Goal: Find specific page/section: Find specific page/section

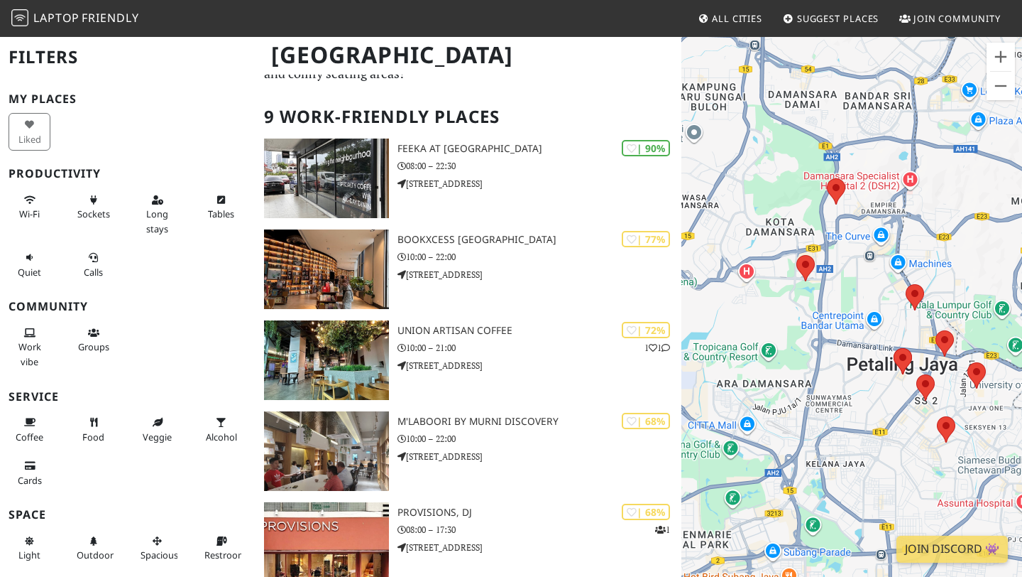
scroll to position [75, 0]
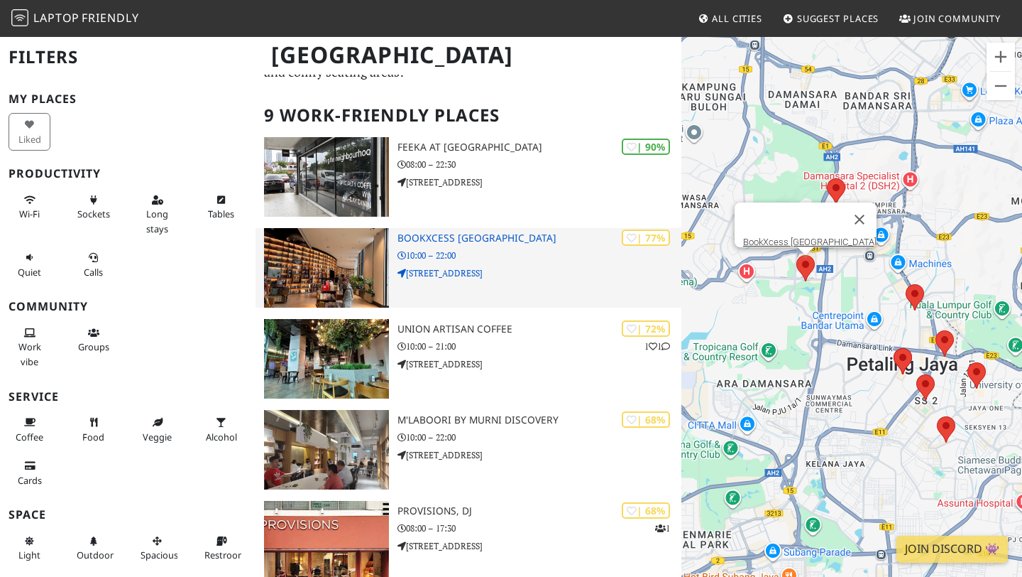
click at [520, 239] on h3 "BookXcess [GEOGRAPHIC_DATA]" at bounding box center [540, 238] width 284 height 12
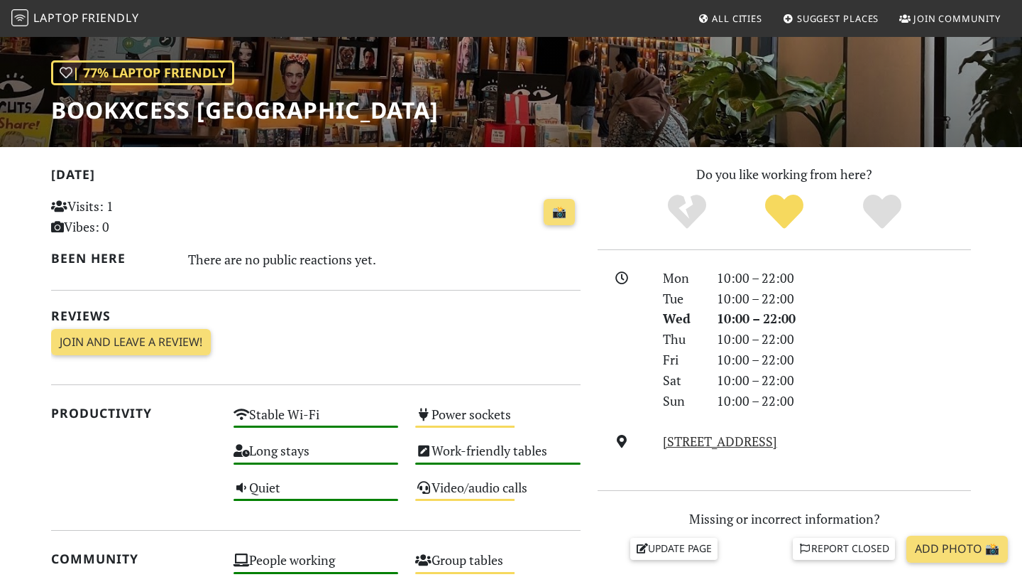
scroll to position [187, 0]
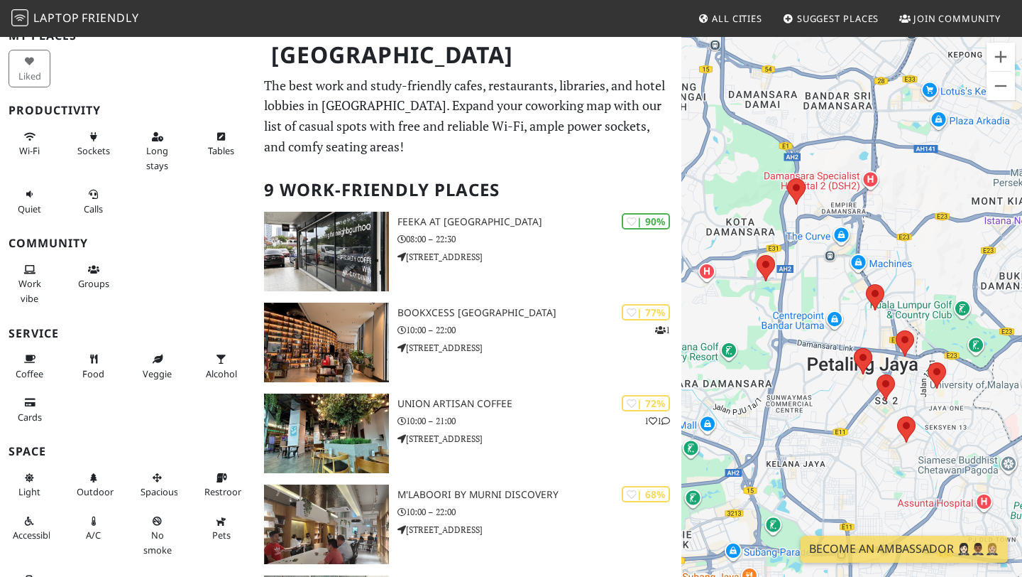
scroll to position [68, 0]
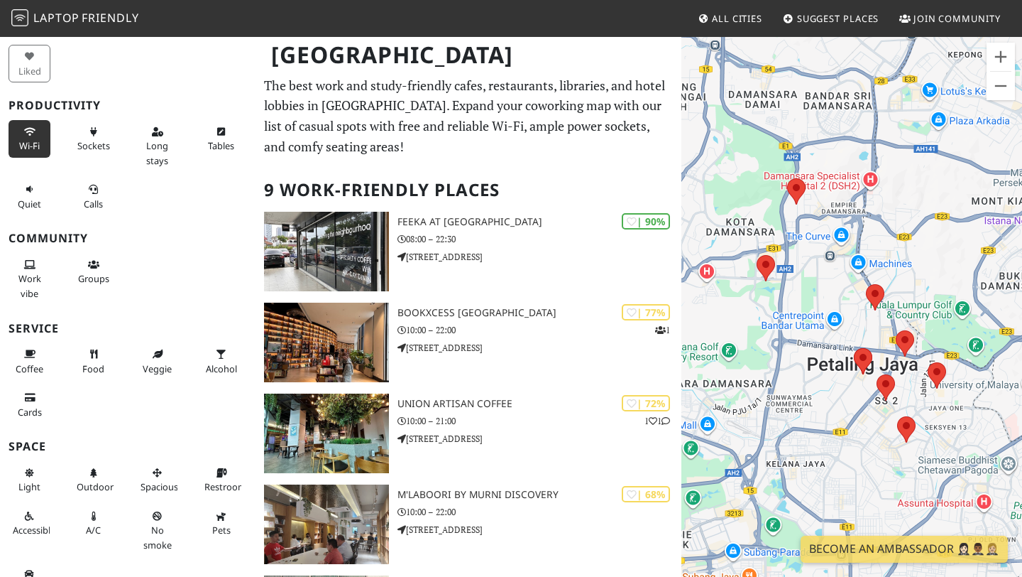
click at [33, 143] on span "Wi-Fi" at bounding box center [29, 145] width 21 height 13
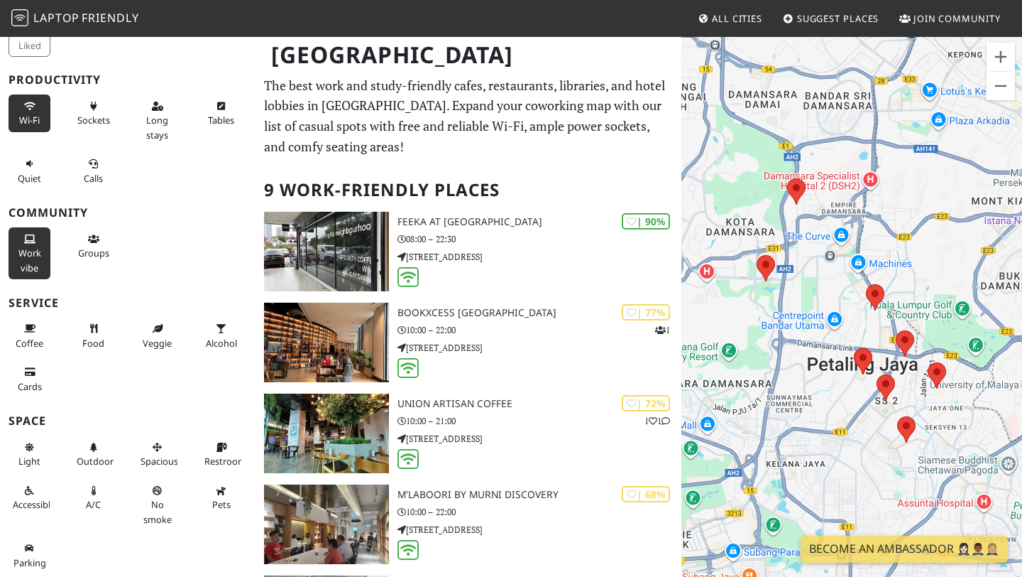
click at [38, 239] on button "Work vibe" at bounding box center [30, 253] width 42 height 52
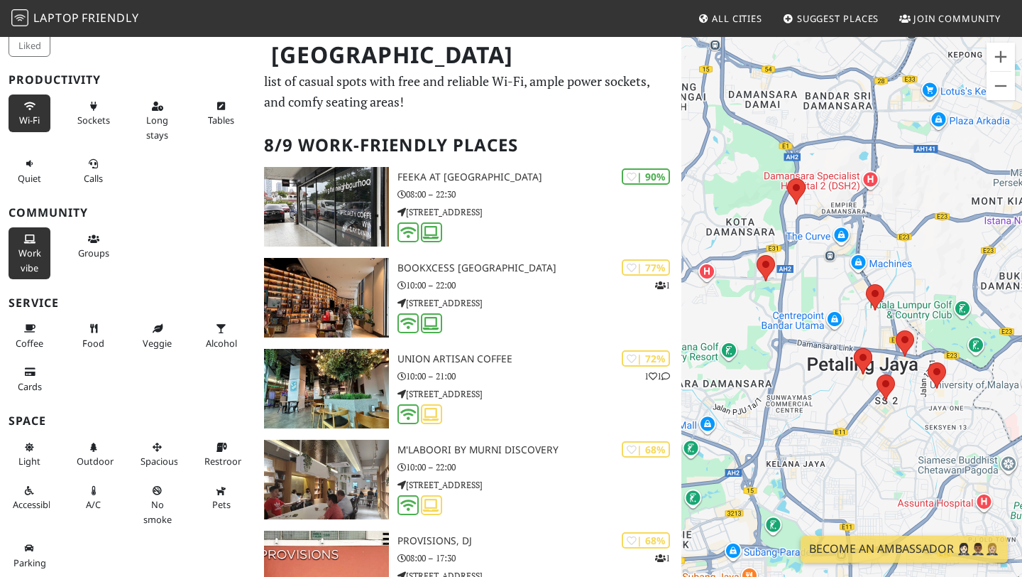
scroll to position [49, 0]
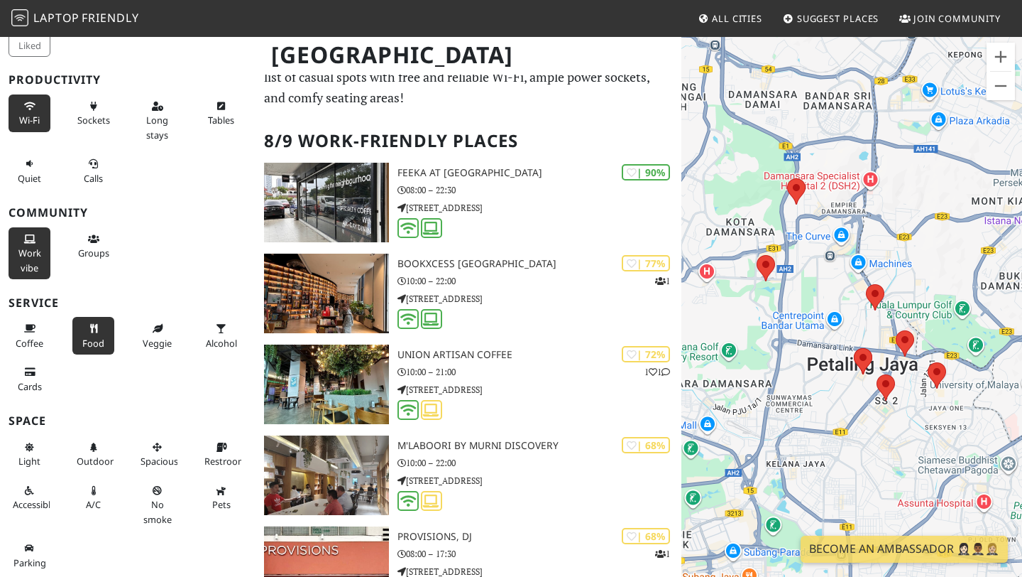
click at [95, 332] on icon at bounding box center [93, 329] width 11 height 9
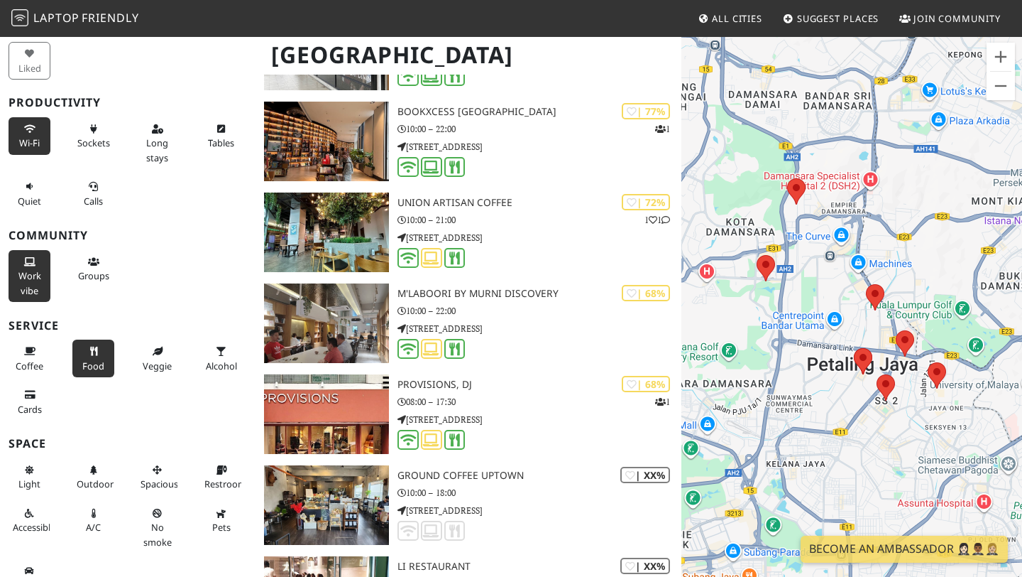
scroll to position [94, 0]
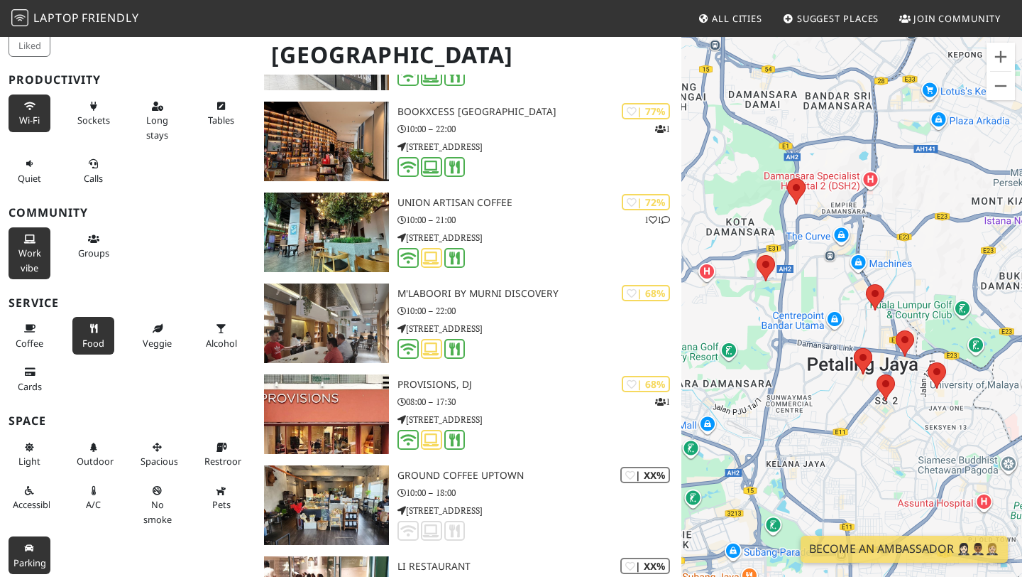
click at [26, 550] on icon at bounding box center [29, 548] width 11 height 9
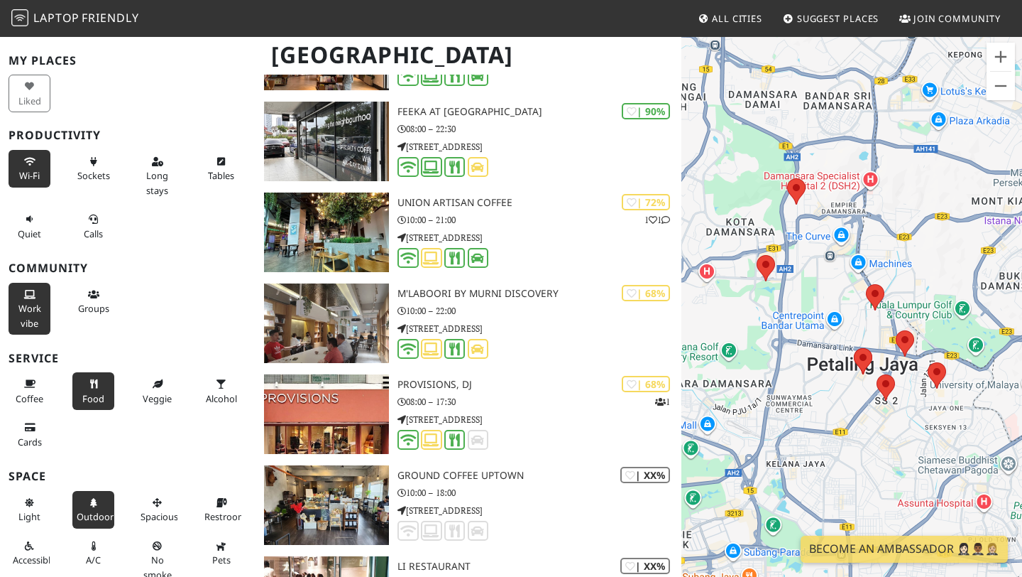
scroll to position [0, 0]
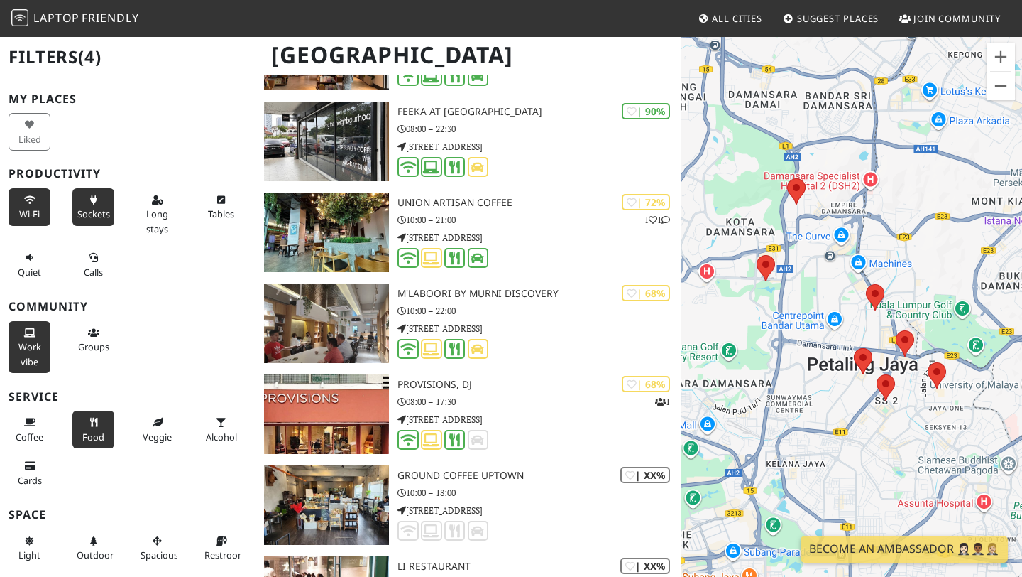
click at [92, 202] on icon at bounding box center [93, 200] width 11 height 9
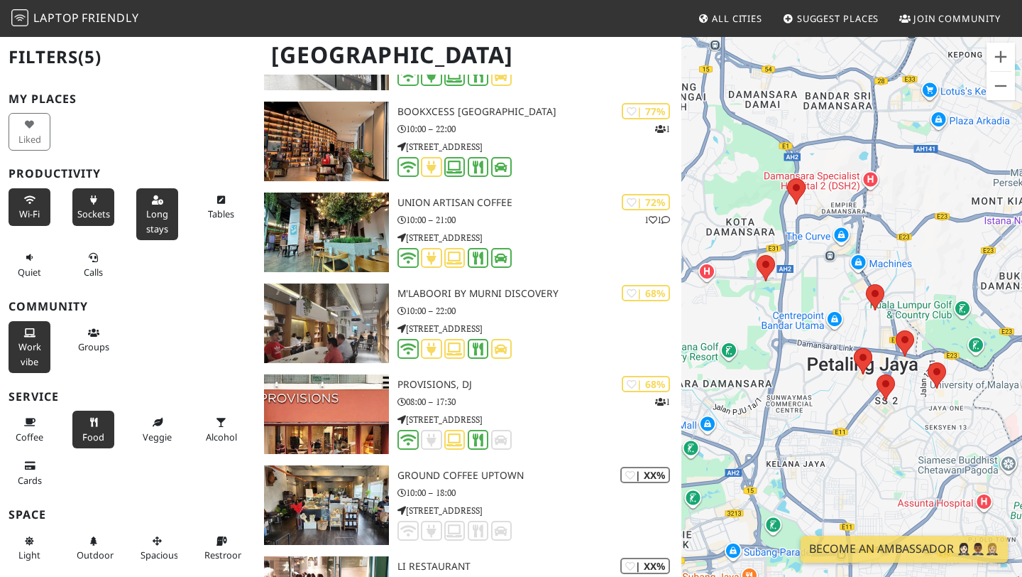
click at [154, 209] on span "Long stays" at bounding box center [157, 220] width 22 height 27
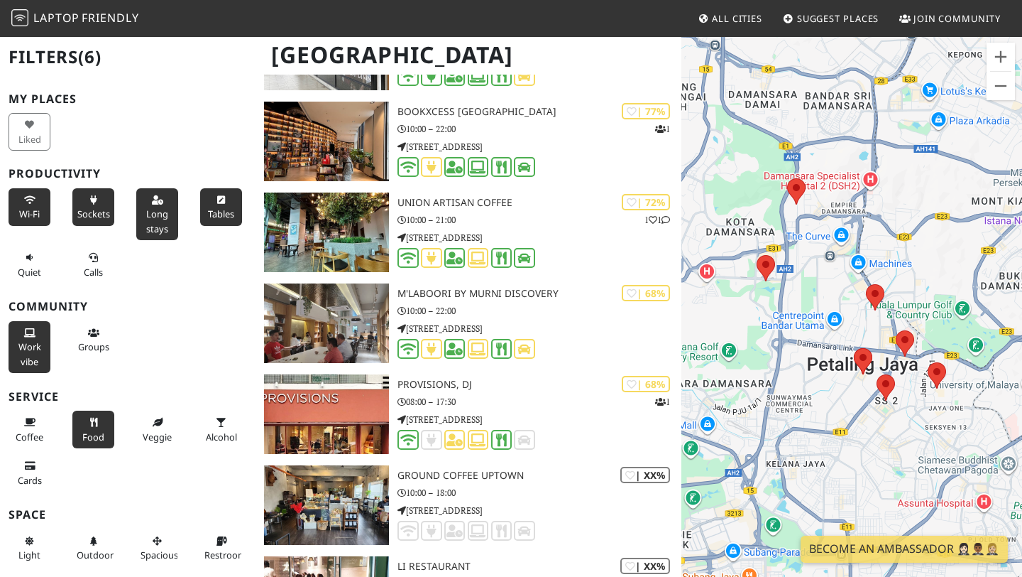
click at [231, 204] on button "Tables" at bounding box center [221, 207] width 42 height 38
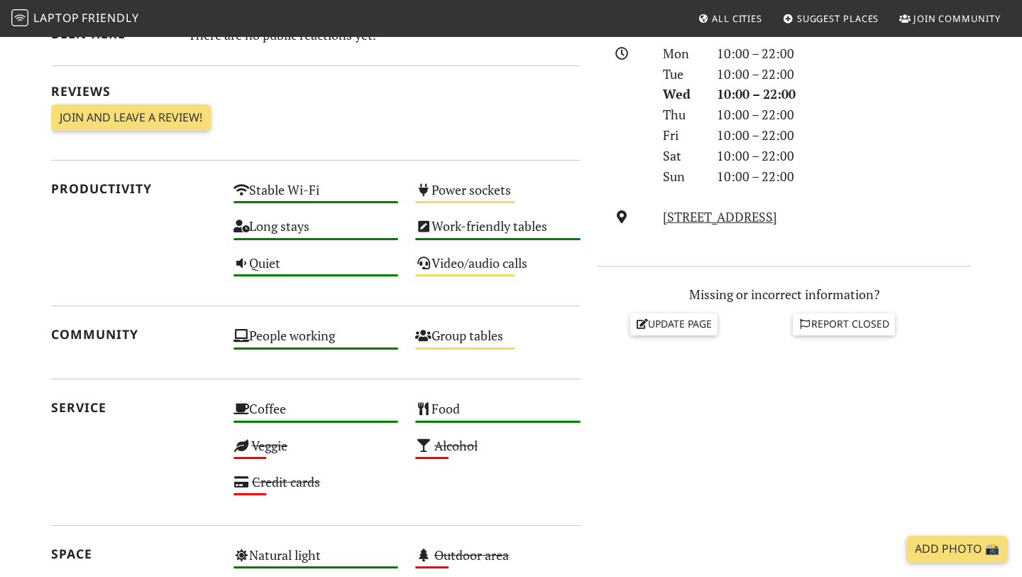
scroll to position [410, 0]
